Goal: Check status: Check status

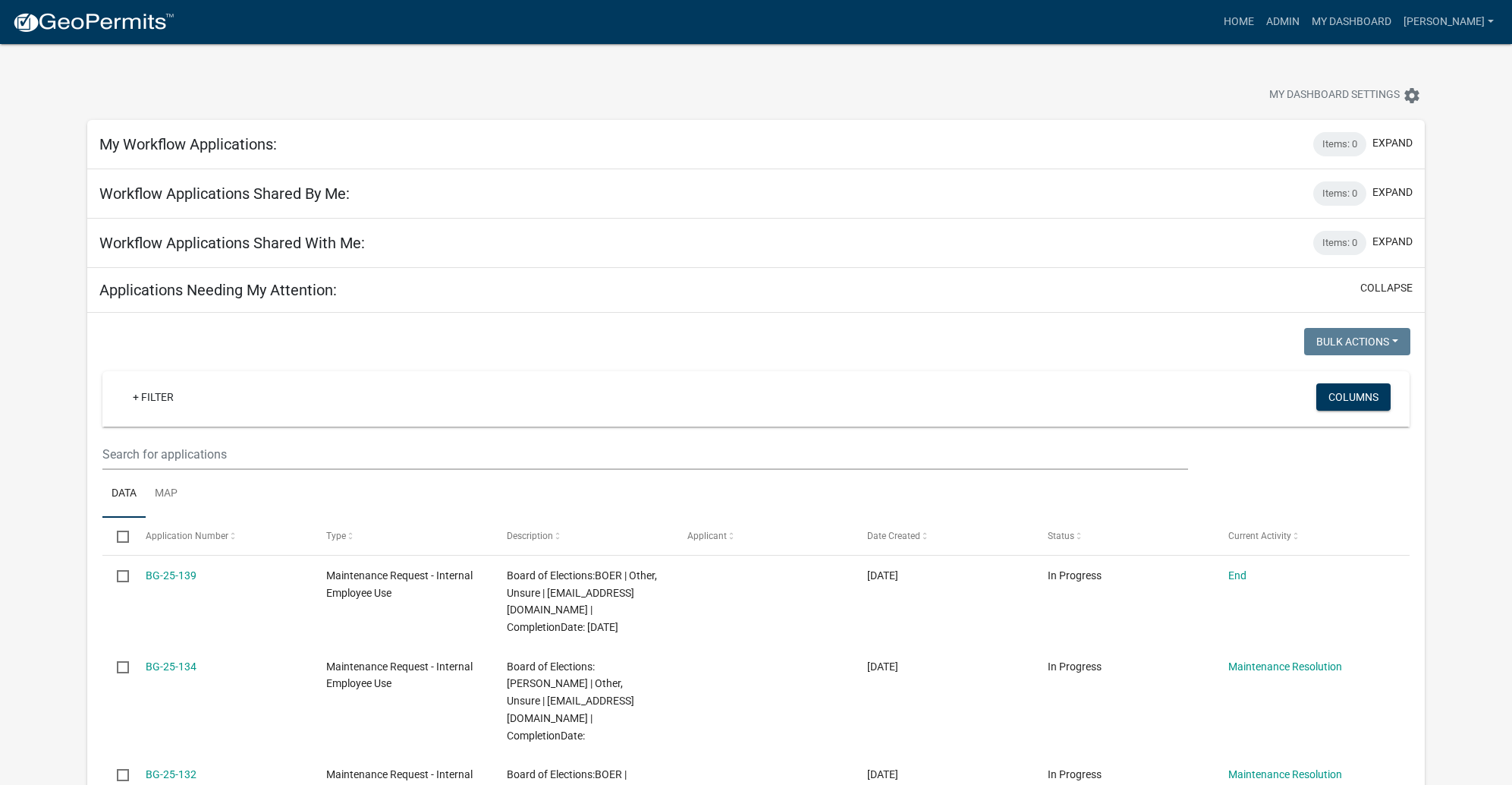
scroll to position [155, 0]
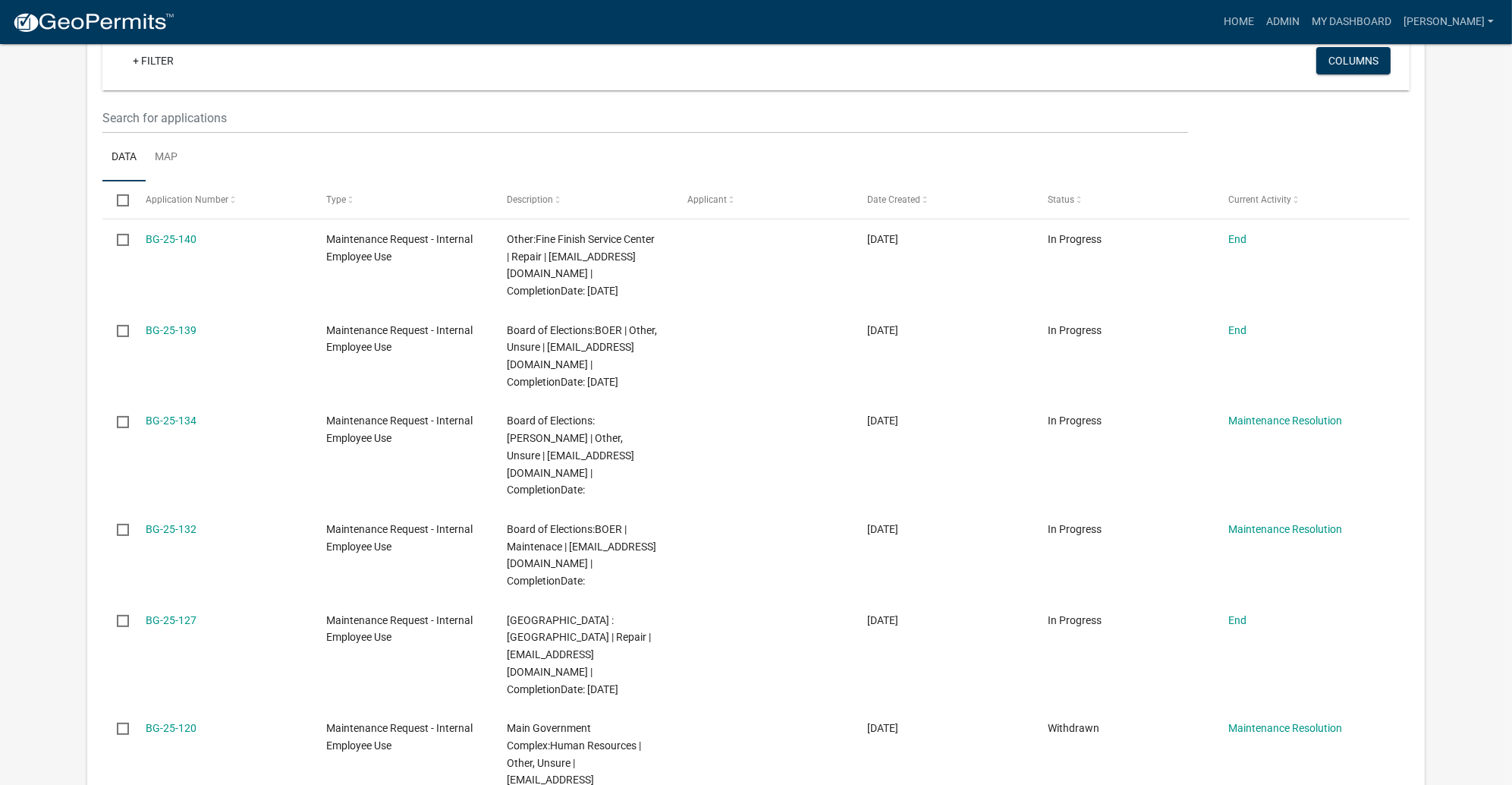
scroll to position [341, 0]
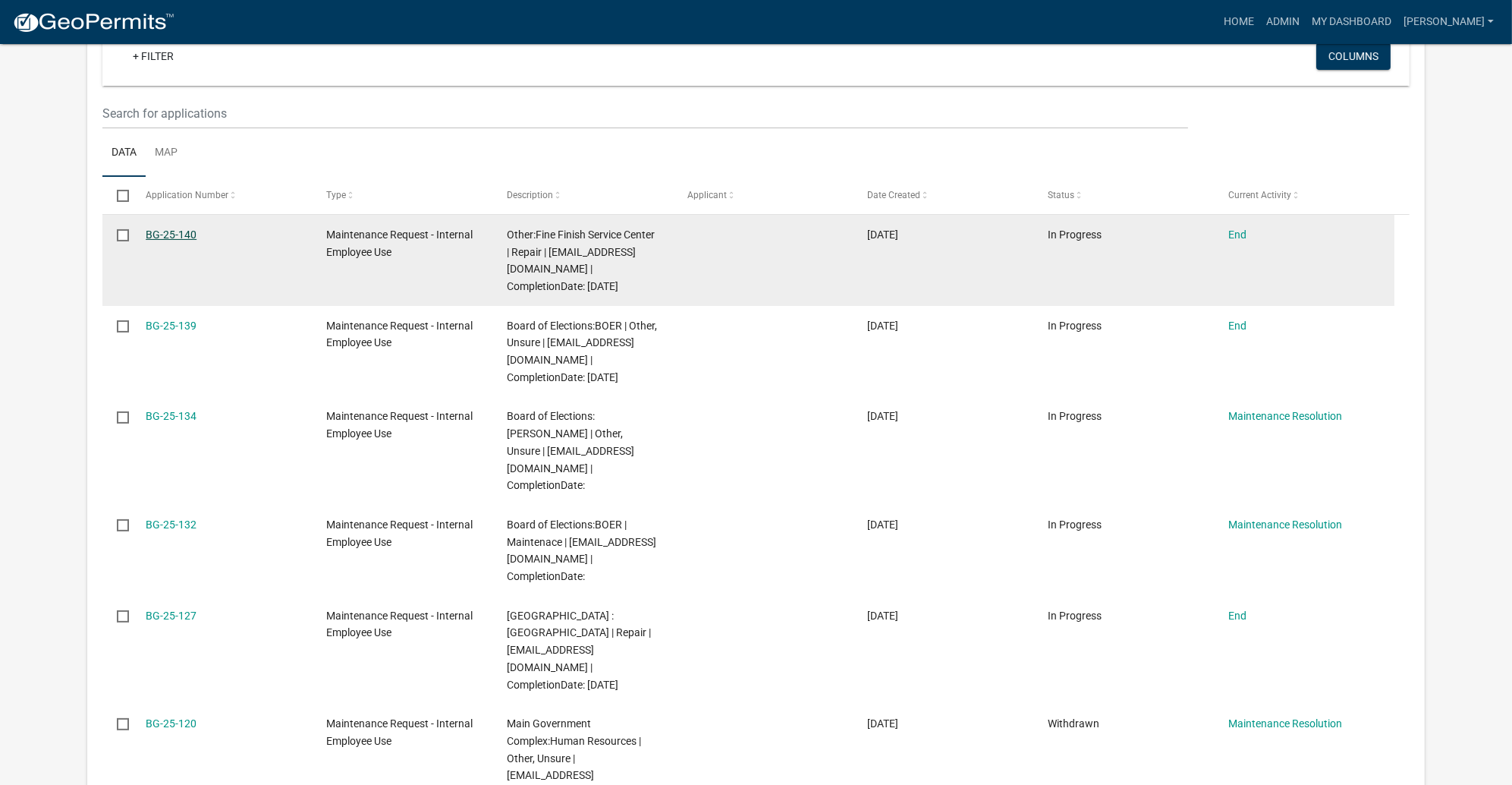
click at [197, 241] on link "BG-25-140" at bounding box center [171, 235] width 51 height 12
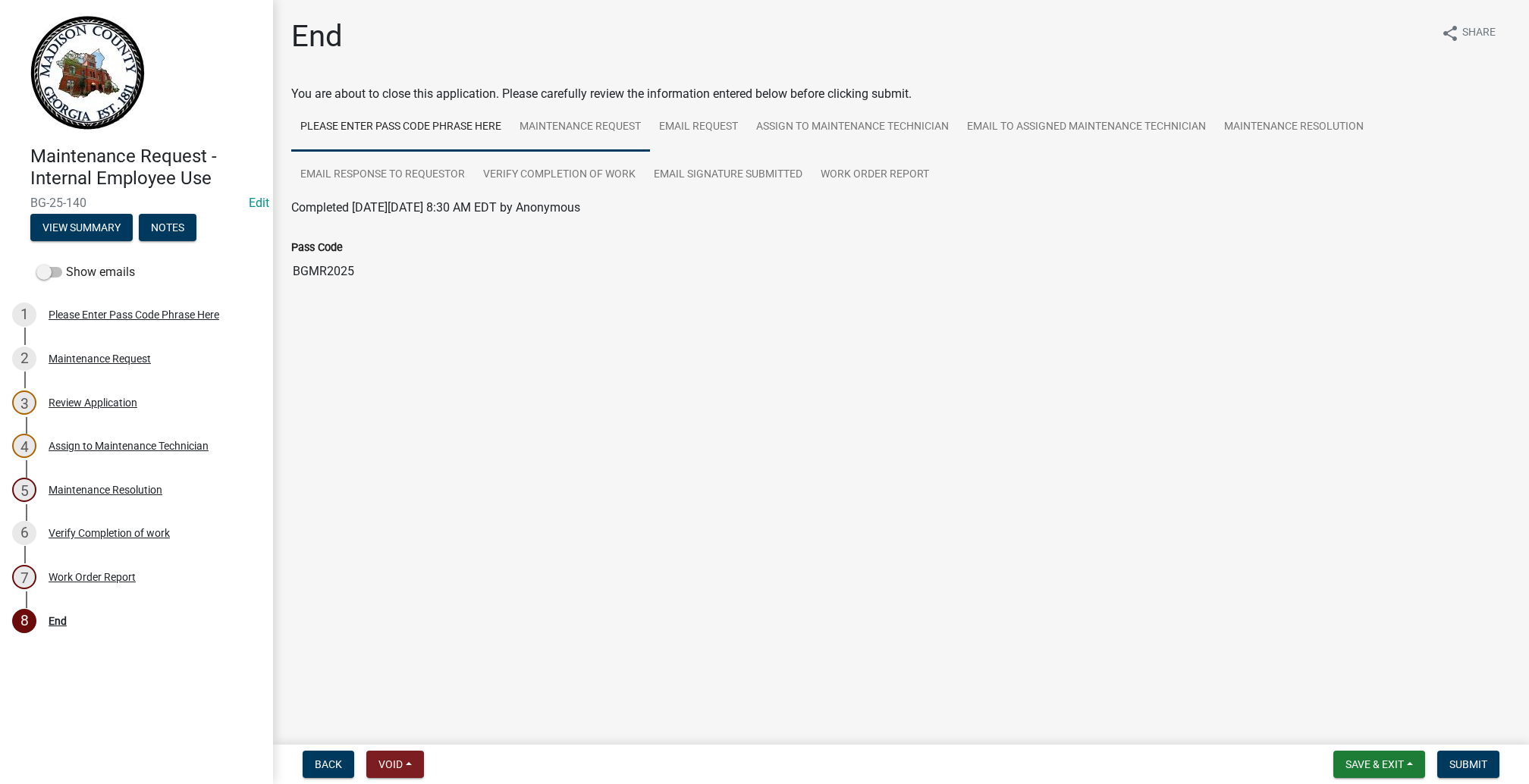
click at [650, 152] on link "Maintenance Request" at bounding box center [579, 127] width 139 height 49
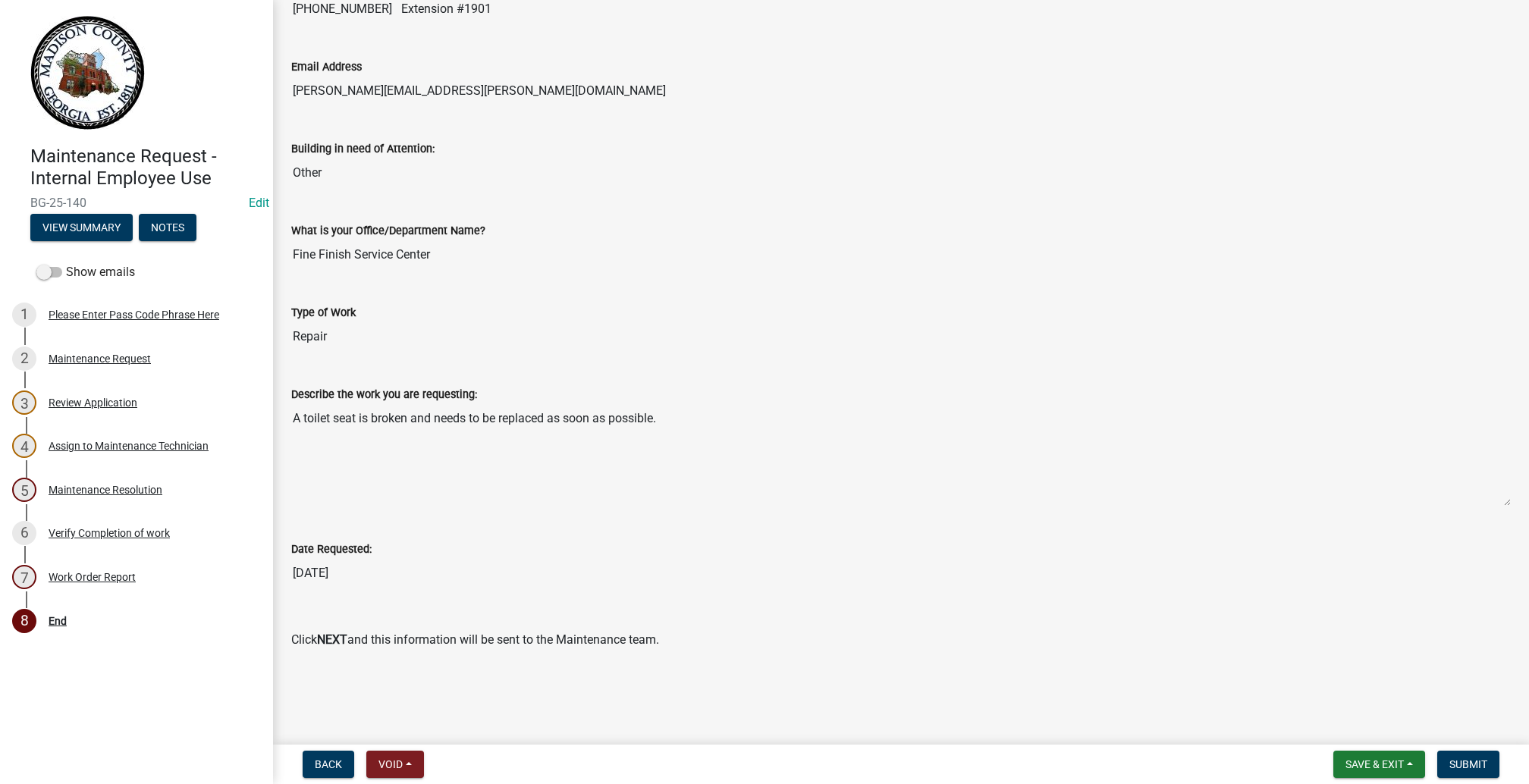
scroll to position [1050, 0]
click at [105, 408] on div "Review Application" at bounding box center [93, 402] width 89 height 11
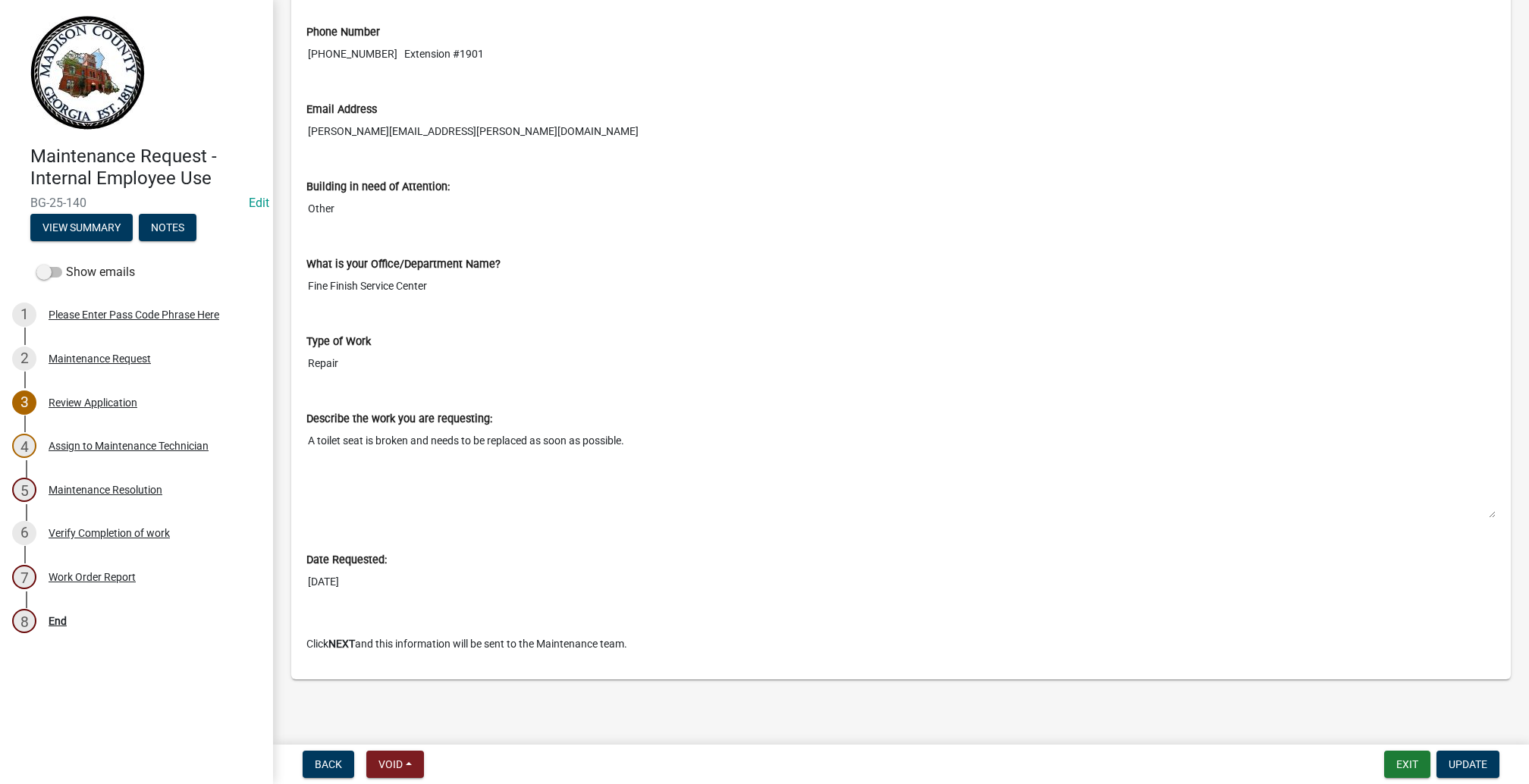
scroll to position [1058, 0]
click at [137, 408] on div "Review Application" at bounding box center [93, 402] width 89 height 11
click at [89, 415] on div "3 Review Application" at bounding box center [130, 402] width 237 height 24
